Goal: Transaction & Acquisition: Purchase product/service

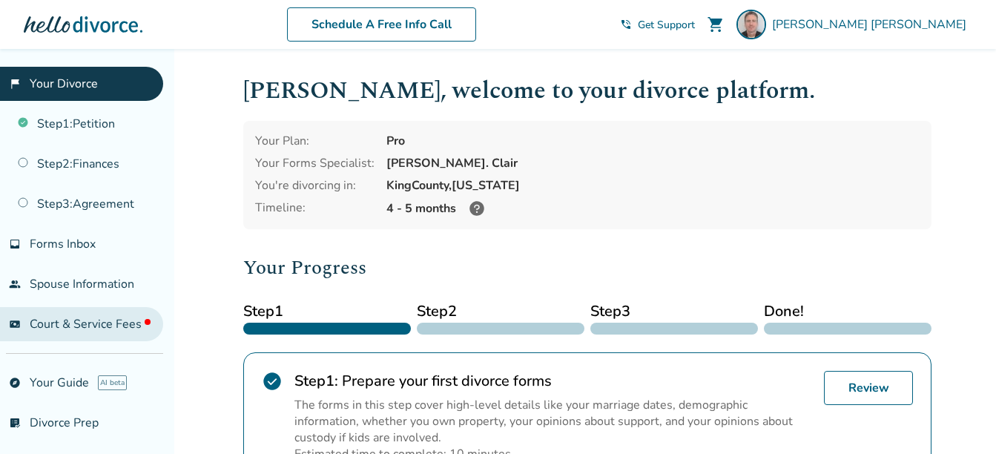
click at [73, 326] on span "Court & Service Fees" at bounding box center [90, 324] width 121 height 16
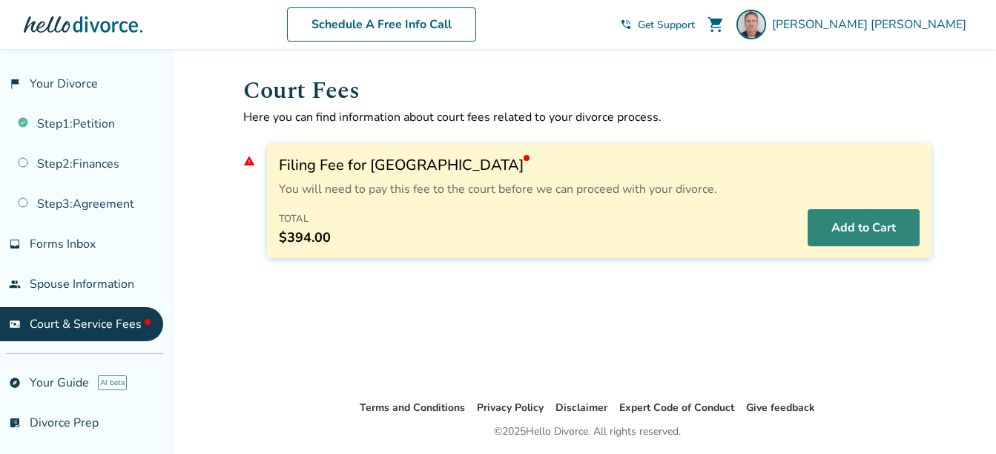
click at [876, 234] on button "Add to Cart" at bounding box center [864, 227] width 112 height 37
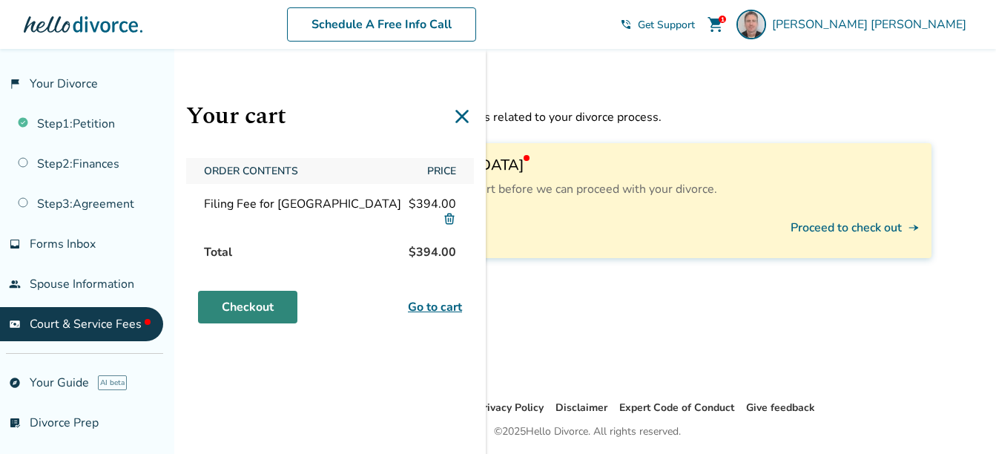
click at [251, 309] on link "Checkout" at bounding box center [247, 307] width 99 height 33
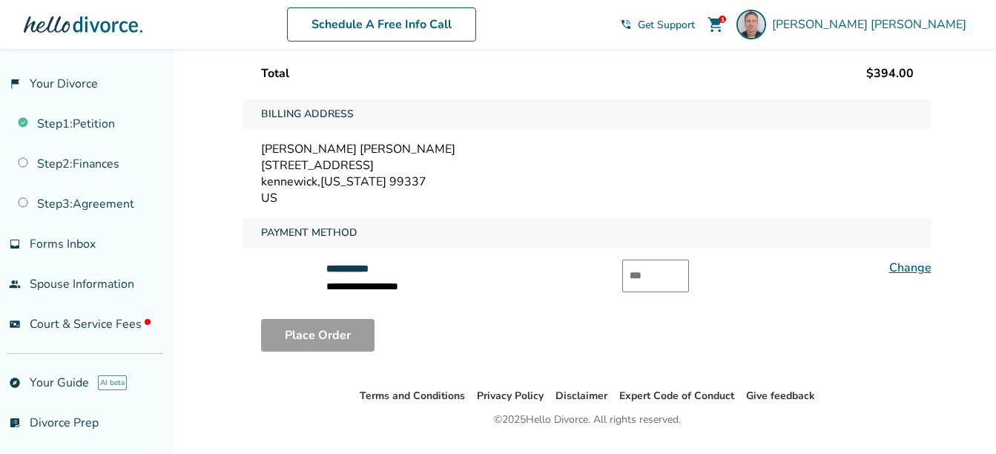
scroll to position [212, 0]
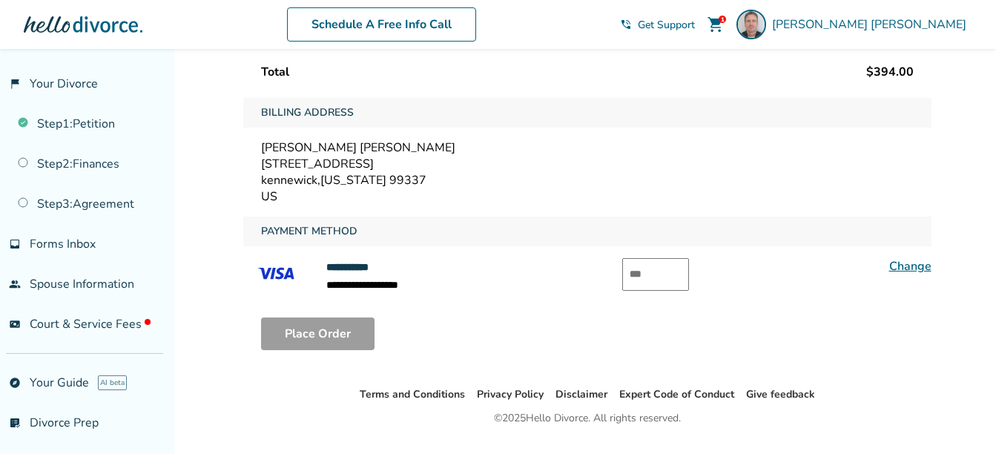
click at [644, 270] on input "text" at bounding box center [656, 274] width 67 height 33
type input "***"
click at [308, 338] on button "Place Order" at bounding box center [318, 334] width 114 height 33
